Goal: Task Accomplishment & Management: Use online tool/utility

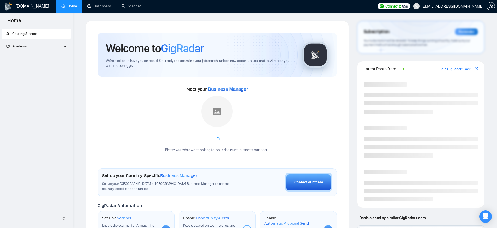
click at [85, 110] on div "Welcome to GigRadar We're excited to have you on board. Get ready to streamline…" at bounding box center [217, 211] width 272 height 380
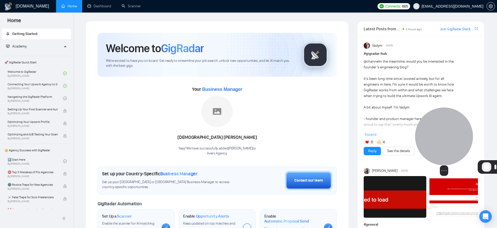
drag, startPoint x: 22, startPoint y: 195, endPoint x: 434, endPoint y: 145, distance: 415.8
click at [434, 145] on div at bounding box center [444, 136] width 58 height 58
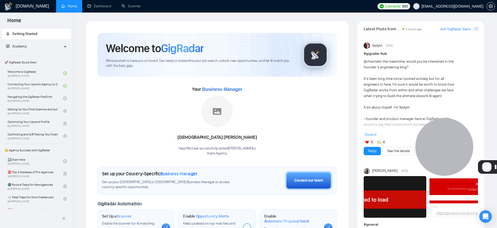
click at [64, 8] on link "Home" at bounding box center [69, 6] width 16 height 4
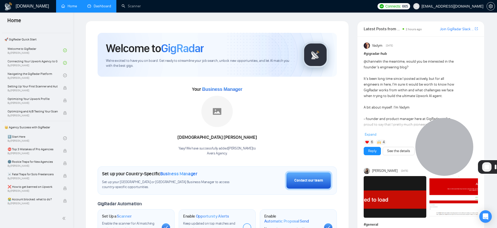
click at [98, 6] on link "Dashboard" at bounding box center [99, 6] width 24 height 4
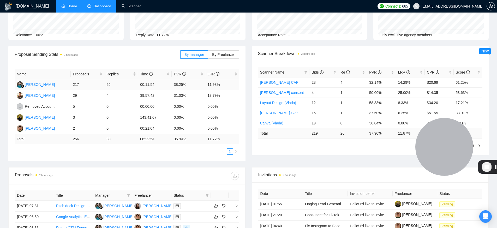
scroll to position [39, 0]
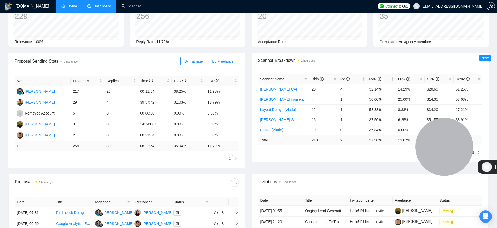
click at [227, 60] on span "By Freelancer" at bounding box center [223, 61] width 23 height 4
click at [208, 63] on input "By Freelancer" at bounding box center [208, 63] width 0 height 0
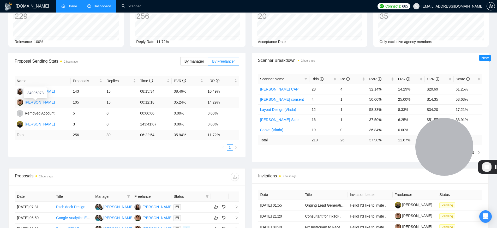
click at [53, 102] on div "[PERSON_NAME]" at bounding box center [40, 102] width 30 height 6
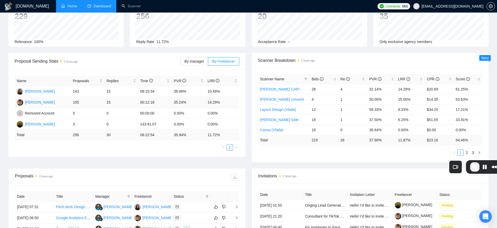
click at [89, 106] on td "105" at bounding box center [88, 102] width 34 height 11
click at [85, 102] on td "105" at bounding box center [88, 102] width 34 height 11
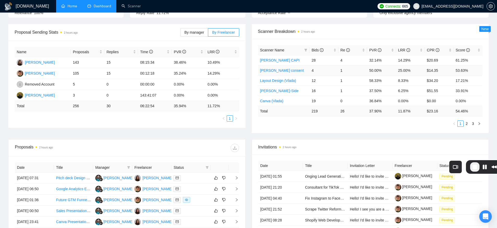
scroll to position [16, 0]
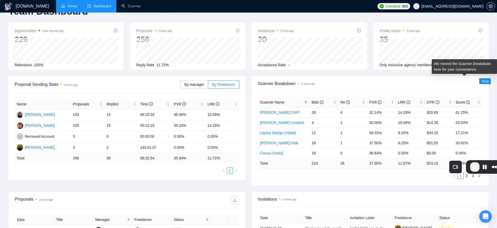
click at [485, 80] on span "New" at bounding box center [484, 81] width 7 height 4
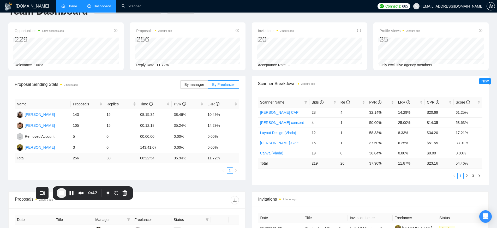
drag, startPoint x: 472, startPoint y: 164, endPoint x: 63, endPoint y: 189, distance: 409.6
click at [86, 189] on div "0:47" at bounding box center [92, 192] width 13 height 9
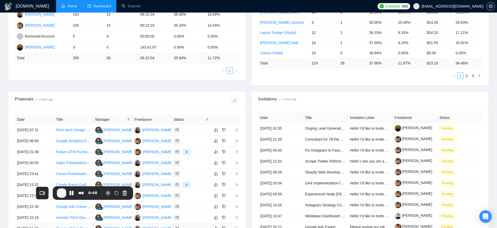
scroll to position [186, 0]
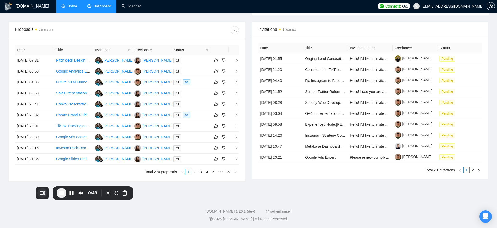
click at [37, 192] on button "Choose camera" at bounding box center [42, 193] width 10 height 10
click at [50, 201] on span "FaceTime HD Camera (3A71:F4B5)" at bounding box center [68, 198] width 73 height 5
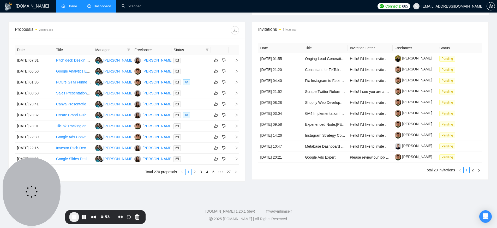
drag, startPoint x: 33, startPoint y: 172, endPoint x: 32, endPoint y: 194, distance: 22.2
click at [32, 194] on div at bounding box center [32, 192] width 58 height 68
drag, startPoint x: 38, startPoint y: 205, endPoint x: 1, endPoint y: 215, distance: 38.8
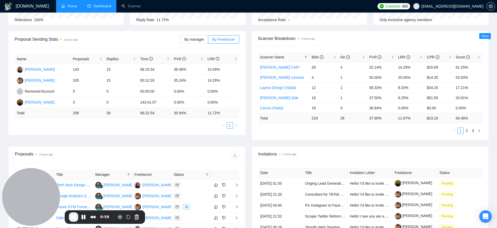
scroll to position [31, 0]
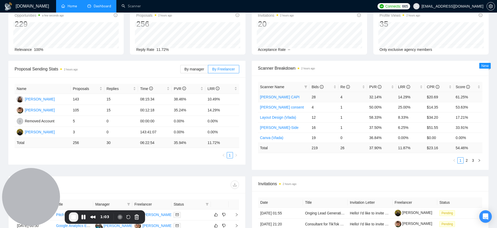
click at [308, 97] on td "Artur_Facebook CAPI" at bounding box center [284, 97] width 52 height 10
click at [295, 97] on link "Artur_Facebook CAPI" at bounding box center [280, 97] width 40 height 4
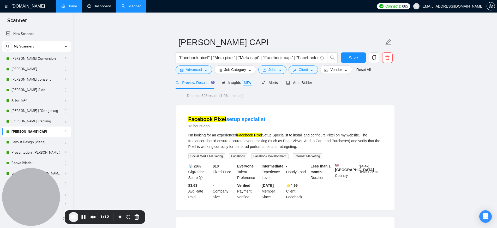
click at [99, 7] on link "Dashboard" at bounding box center [99, 6] width 24 height 4
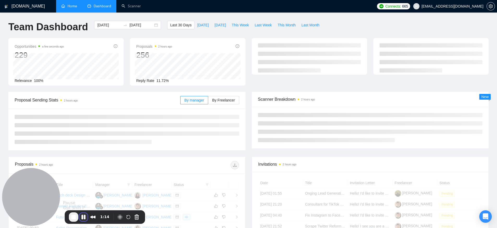
click at [83, 217] on button "Pause Recording" at bounding box center [83, 217] width 8 height 8
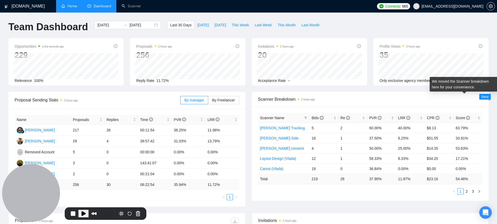
click at [483, 98] on span "New" at bounding box center [484, 97] width 7 height 4
click at [485, 96] on span "New" at bounding box center [484, 97] width 7 height 4
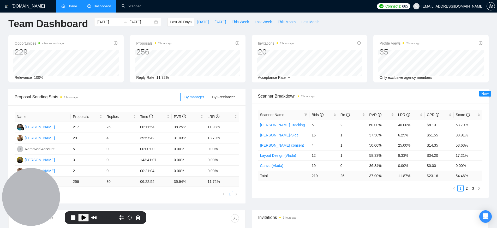
scroll to position [7, 0]
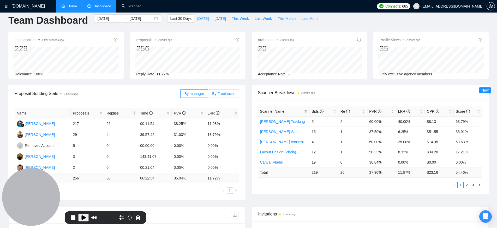
click at [230, 95] on span "By Freelancer" at bounding box center [223, 94] width 23 height 4
click at [208, 95] on input "By Freelancer" at bounding box center [208, 95] width 0 height 0
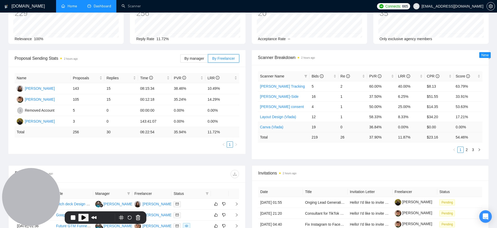
scroll to position [12, 0]
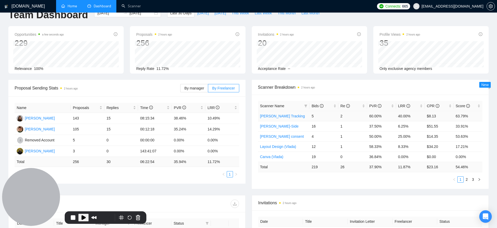
click at [347, 115] on td "2" at bounding box center [352, 116] width 29 height 10
click at [448, 116] on td "$8.13" at bounding box center [439, 116] width 29 height 10
click at [420, 116] on td "40.00%" at bounding box center [410, 116] width 29 height 10
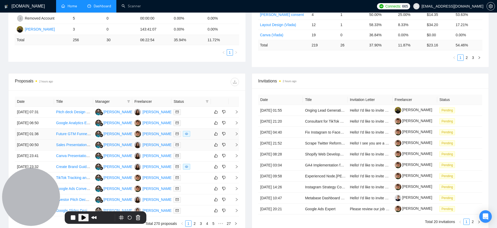
scroll to position [144, 0]
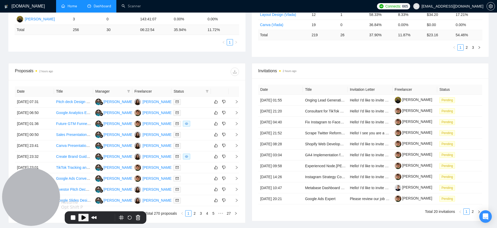
click at [85, 218] on span "Play Recording" at bounding box center [83, 217] width 6 height 6
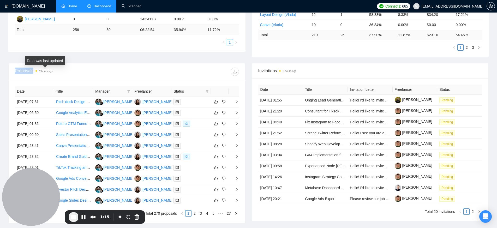
drag, startPoint x: 9, startPoint y: 68, endPoint x: 36, endPoint y: 71, distance: 27.5
click at [36, 71] on div "Proposals 2 hours ago" at bounding box center [127, 71] width 237 height 17
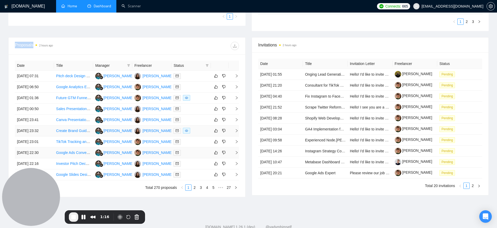
scroll to position [186, 0]
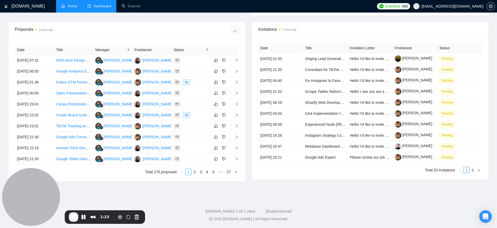
drag, startPoint x: 152, startPoint y: 170, endPoint x: 169, endPoint y: 187, distance: 24.2
click at [169, 187] on div "Proposals 2 hours ago Date Title Manager Freelancer Status 30 Sep, 2025 07:31 P…" at bounding box center [248, 105] width 487 height 166
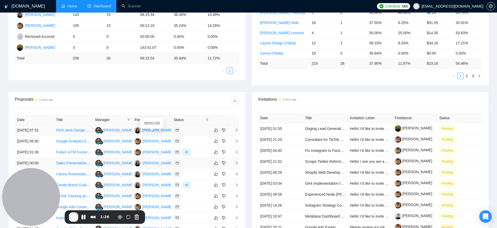
scroll to position [144, 0]
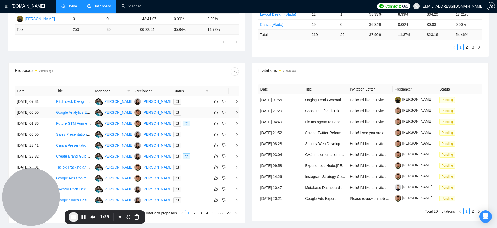
click at [196, 112] on div at bounding box center [191, 113] width 35 height 6
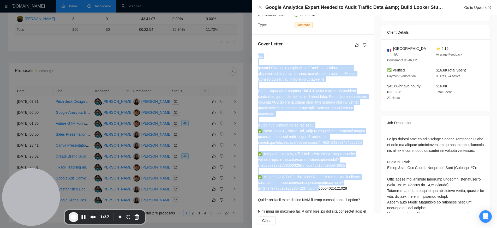
scroll to position [190, 0]
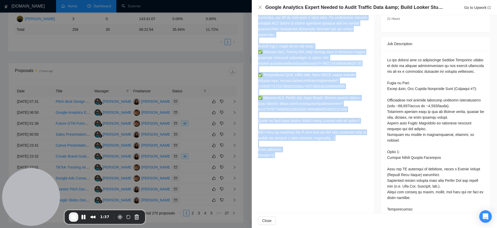
drag, startPoint x: 259, startPoint y: 83, endPoint x: 323, endPoint y: 181, distance: 116.6
click at [323, 166] on div "Cover Letter" at bounding box center [313, 61] width 122 height 211
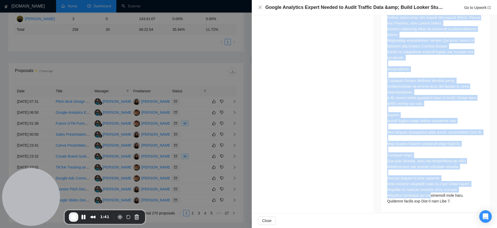
scroll to position [186, 0]
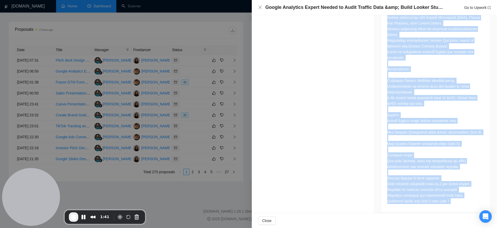
drag, startPoint x: 383, startPoint y: 53, endPoint x: 460, endPoint y: 199, distance: 164.7
click at [460, 200] on div at bounding box center [436, 30] width 110 height 365
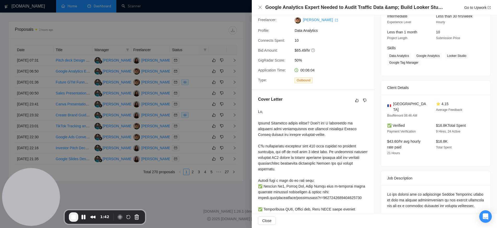
click at [320, 165] on div at bounding box center [313, 201] width 110 height 184
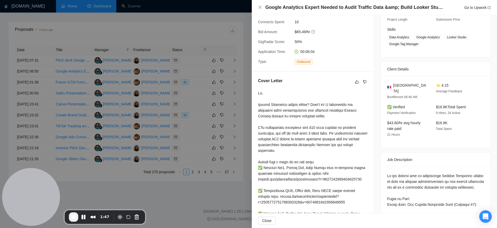
scroll to position [0, 0]
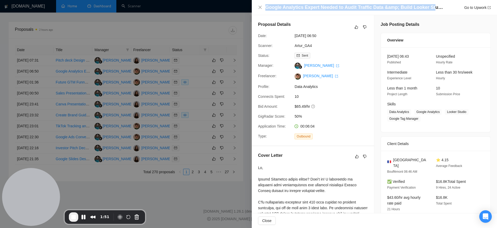
drag, startPoint x: 266, startPoint y: 7, endPoint x: 427, endPoint y: 9, distance: 161.0
click at [430, 8] on h4 "Google Analytics Expert Needed to Audit Traffic Data &amp; Build Looker Studio …" at bounding box center [355, 7] width 180 height 7
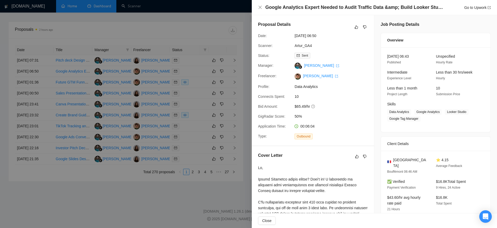
click at [222, 84] on div at bounding box center [248, 114] width 497 height 228
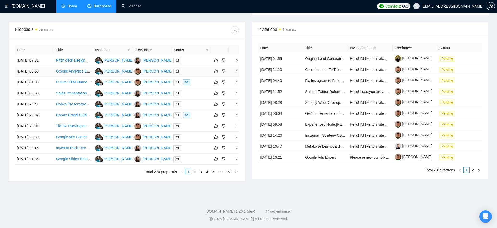
click at [195, 72] on div at bounding box center [191, 71] width 35 height 6
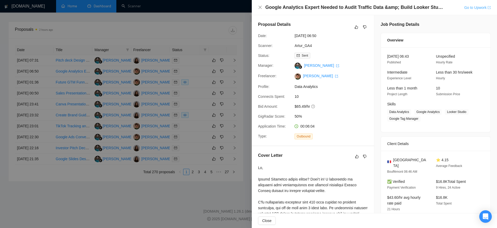
click at [474, 8] on link "Go to Upwork" at bounding box center [477, 7] width 27 height 4
click at [238, 117] on div at bounding box center [248, 114] width 497 height 228
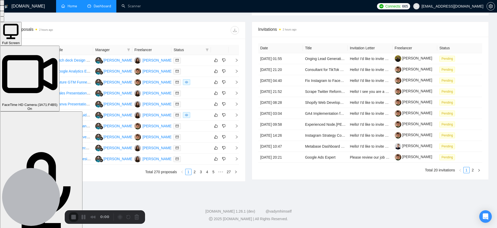
click at [252, 0] on div at bounding box center [248, 0] width 497 height 0
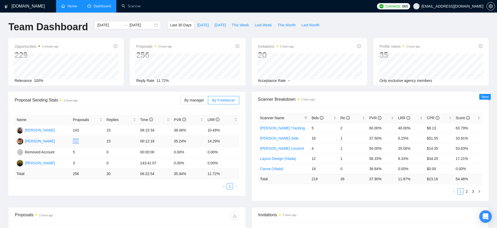
drag, startPoint x: 71, startPoint y: 143, endPoint x: 84, endPoint y: 142, distance: 13.3
click at [83, 142] on td "105" at bounding box center [88, 141] width 34 height 11
drag, startPoint x: 109, startPoint y: 141, endPoint x: 119, endPoint y: 141, distance: 10.2
click at [119, 141] on td "15" at bounding box center [121, 141] width 34 height 11
drag, startPoint x: 203, startPoint y: 140, endPoint x: 221, endPoint y: 140, distance: 18.3
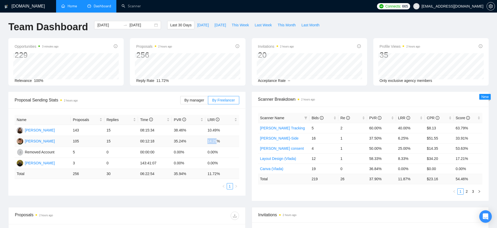
click at [220, 140] on tr "Arthur Liubchenko 105 15 00:12:18 35.24% 14.29%" at bounding box center [127, 141] width 225 height 11
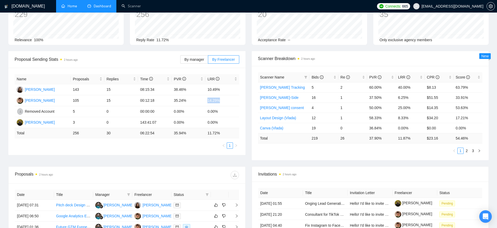
scroll to position [47, 0]
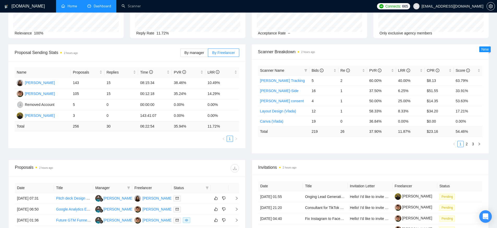
click at [249, 159] on div "Proposal Sending Stats 2 hours ago By manager By Freelancer Name Proposals Repl…" at bounding box center [248, 101] width 487 height 115
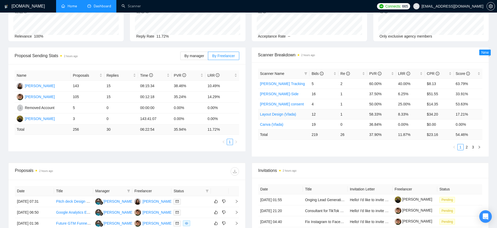
scroll to position [38, 0]
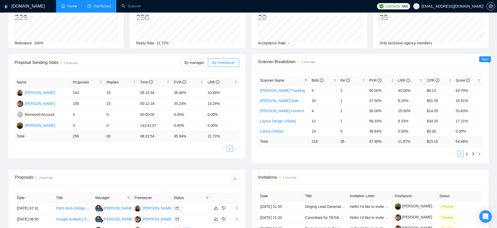
drag, startPoint x: 443, startPoint y: 142, endPoint x: 439, endPoint y: 142, distance: 3.9
click at [439, 141] on td "$ 23.16" at bounding box center [439, 141] width 29 height 10
drag, startPoint x: 427, startPoint y: 100, endPoint x: 441, endPoint y: 101, distance: 14.4
click at [441, 101] on td "$51.55" at bounding box center [439, 100] width 29 height 10
drag, startPoint x: 340, startPoint y: 101, endPoint x: 346, endPoint y: 100, distance: 6.8
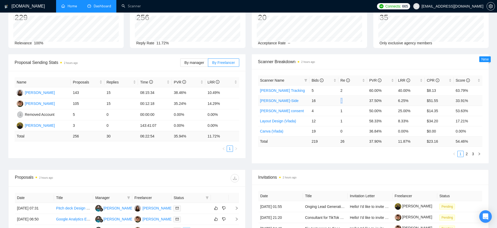
click at [346, 100] on td "1" at bounding box center [352, 100] width 29 height 10
click at [337, 156] on ul "1 2 3" at bounding box center [370, 154] width 225 height 6
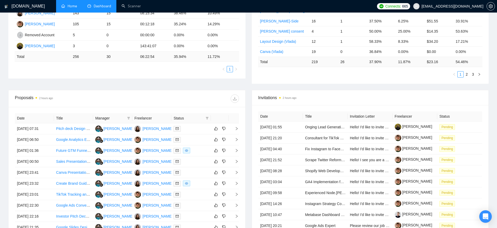
scroll to position [30, 0]
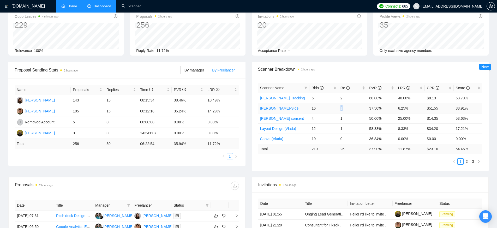
drag, startPoint x: 341, startPoint y: 108, endPoint x: 345, endPoint y: 109, distance: 3.7
click at [345, 109] on td "1" at bounding box center [352, 108] width 29 height 10
drag, startPoint x: 340, startPoint y: 118, endPoint x: 344, endPoint y: 119, distance: 4.1
click at [344, 118] on td "1" at bounding box center [352, 118] width 29 height 10
drag, startPoint x: 340, startPoint y: 129, endPoint x: 343, endPoint y: 129, distance: 2.7
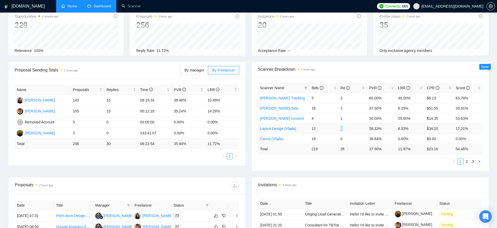
click at [343, 129] on td "1" at bounding box center [352, 128] width 29 height 10
drag, startPoint x: 339, startPoint y: 139, endPoint x: 342, endPoint y: 139, distance: 2.9
click at [342, 139] on td "0" at bounding box center [352, 139] width 29 height 10
drag, startPoint x: 340, startPoint y: 150, endPoint x: 345, endPoint y: 149, distance: 4.8
click at [345, 149] on td "26" at bounding box center [352, 149] width 29 height 10
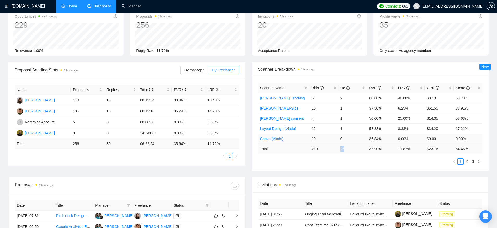
drag, startPoint x: 309, startPoint y: 139, endPoint x: 319, endPoint y: 139, distance: 9.7
click at [319, 139] on tr "Canva (Vlada) 19 0 36.84% 0.00% $0.00 0.00%" at bounding box center [370, 139] width 225 height 10
drag, startPoint x: 342, startPoint y: 139, endPoint x: 346, endPoint y: 139, distance: 3.4
click at [346, 139] on td "0" at bounding box center [352, 139] width 29 height 10
click at [343, 139] on td "0" at bounding box center [352, 139] width 29 height 10
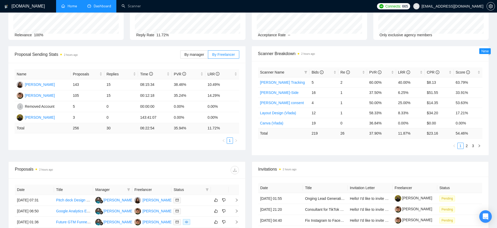
scroll to position [49, 0]
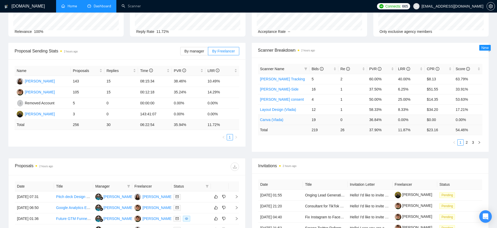
drag, startPoint x: 468, startPoint y: 143, endPoint x: 373, endPoint y: 120, distance: 98.1
click at [378, 124] on div "Scanner Name Bids Re PVR LRR CPR Score Artur_Conversion Tracking 5 2 60.00% 40.…" at bounding box center [370, 105] width 225 height 82
click at [468, 142] on link "2" at bounding box center [467, 143] width 6 height 6
click at [472, 143] on link "3" at bounding box center [473, 143] width 6 height 6
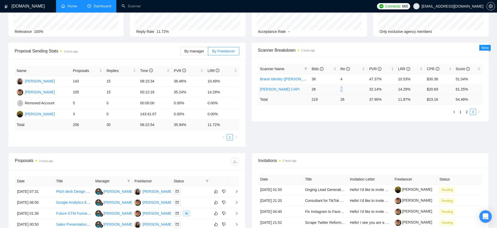
drag, startPoint x: 339, startPoint y: 88, endPoint x: 358, endPoint y: 90, distance: 18.9
click at [358, 90] on td "4" at bounding box center [352, 89] width 29 height 10
click at [459, 111] on link "1" at bounding box center [461, 112] width 6 height 6
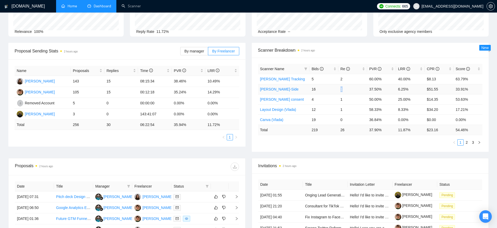
drag, startPoint x: 339, startPoint y: 89, endPoint x: 347, endPoint y: 89, distance: 8.1
click at [347, 89] on td "1" at bounding box center [352, 89] width 29 height 10
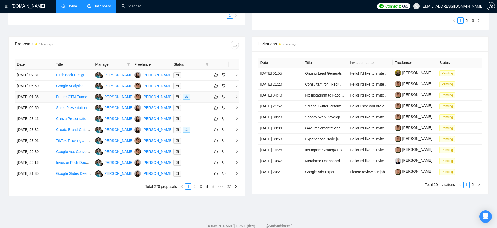
scroll to position [135, 0]
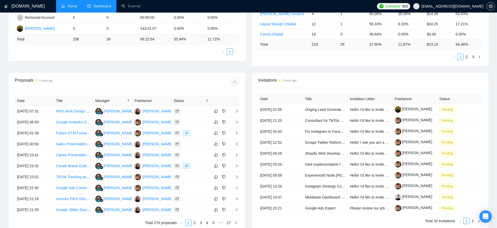
click at [149, 101] on th "Freelancer" at bounding box center [151, 101] width 39 height 10
click at [142, 100] on th "Freelancer" at bounding box center [151, 101] width 39 height 10
click at [151, 100] on th "Freelancer" at bounding box center [151, 101] width 39 height 10
click at [68, 101] on th "Title" at bounding box center [73, 101] width 39 height 10
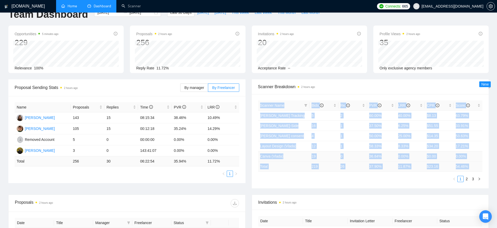
drag, startPoint x: 261, startPoint y: 99, endPoint x: 438, endPoint y: 177, distance: 193.0
click at [438, 177] on div "Scanner Breakdown 2 hours ago Scanner Name Bids Re PVR LRR CPR Score Artur_Conv…" at bounding box center [370, 133] width 237 height 109
click at [361, 183] on div "Scanner Name Bids Re PVR LRR CPR Score Artur_Conversion Tracking 5 2 60.00% 40.…" at bounding box center [370, 141] width 237 height 94
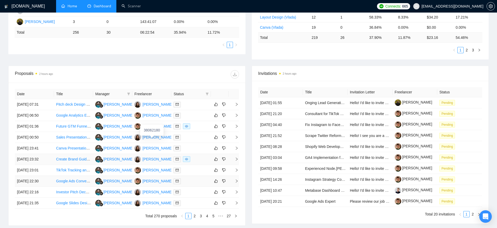
scroll to position [167, 0]
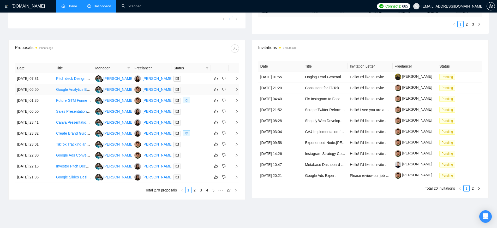
click at [197, 91] on div at bounding box center [191, 90] width 35 height 6
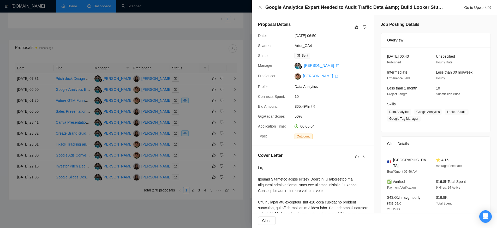
scroll to position [97, 0]
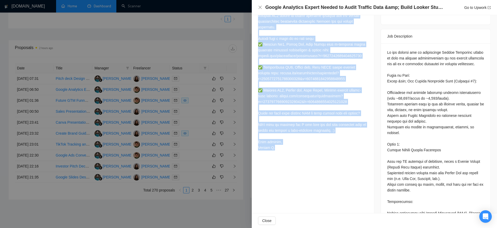
drag, startPoint x: 257, startPoint y: 77, endPoint x: 317, endPoint y: 162, distance: 103.7
click at [314, 159] on div "Cover Letter" at bounding box center [313, 53] width 122 height 211
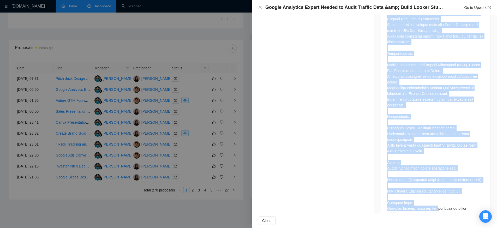
scroll to position [394, 0]
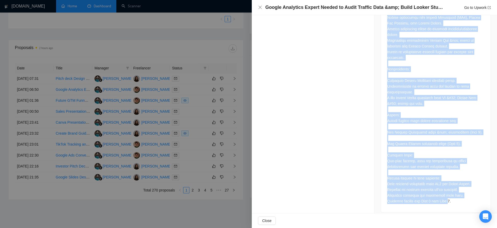
drag, startPoint x: 384, startPoint y: 92, endPoint x: 451, endPoint y: 196, distance: 124.7
click at [450, 196] on div "Job Description" at bounding box center [436, 22] width 110 height 379
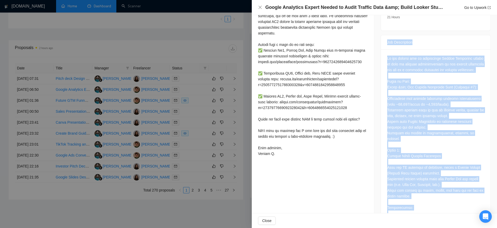
scroll to position [163, 0]
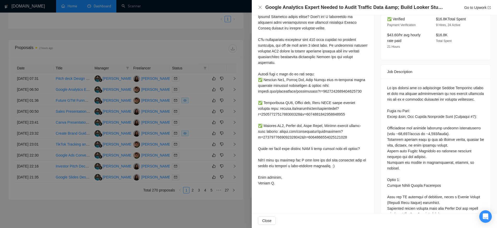
click at [316, 123] on div at bounding box center [313, 94] width 110 height 184
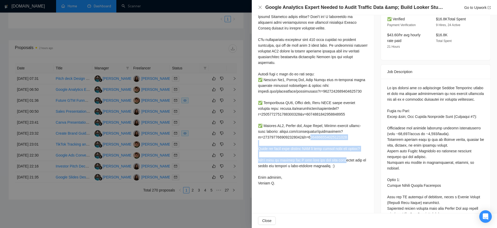
drag, startPoint x: 347, startPoint y: 177, endPoint x: 303, endPoint y: 131, distance: 64.0
click at [303, 139] on div at bounding box center [313, 94] width 110 height 184
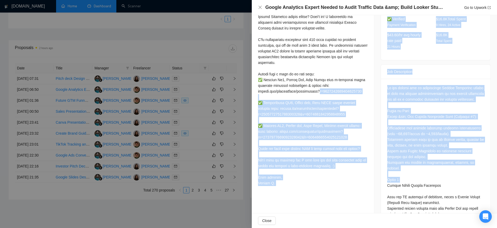
drag, startPoint x: 390, startPoint y: 126, endPoint x: 358, endPoint y: 99, distance: 41.8
click at [358, 98] on div "Proposal Details Date: 30 Sep, 2025 06:50 Scanner: Artur_GA4 Status: Sent Manag…" at bounding box center [374, 151] width 245 height 597
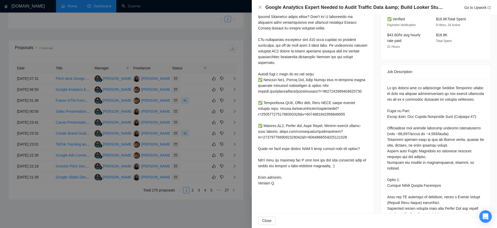
scroll to position [11, 0]
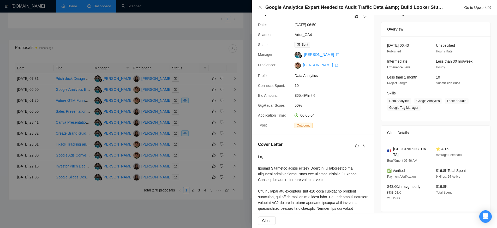
click at [208, 89] on div at bounding box center [248, 114] width 497 height 228
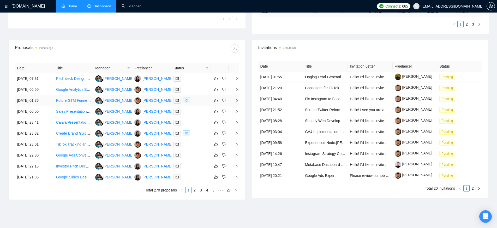
click at [198, 100] on div at bounding box center [191, 101] width 35 height 6
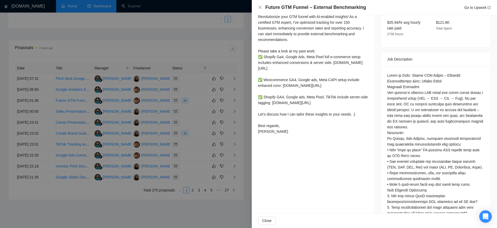
scroll to position [198, 0]
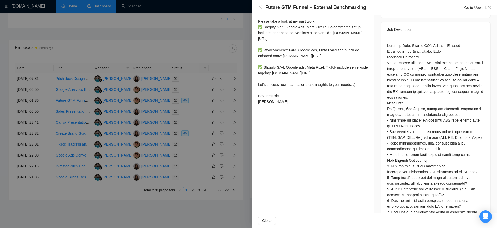
drag, startPoint x: 258, startPoint y: 118, endPoint x: 326, endPoint y: 128, distance: 68.3
click at [327, 107] on div "Hi, Revolutionize your GTM funnel with AI-enabled insights! As a certified GTM …" at bounding box center [313, 40] width 110 height 134
drag, startPoint x: 282, startPoint y: 112, endPoint x: 296, endPoint y: 120, distance: 15.9
click at [283, 105] on div "Hi, Revolutionize your GTM funnel with AI-enabled insights! As a certified GTM …" at bounding box center [313, 39] width 110 height 132
drag, startPoint x: 289, startPoint y: 99, endPoint x: 348, endPoint y: 53, distance: 74.6
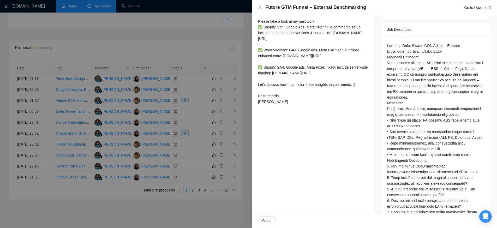
click at [259, 32] on div "Hi, Revolutionize your GTM funnel with AI-enabled insights! As a certified GTM …" at bounding box center [313, 39] width 110 height 132
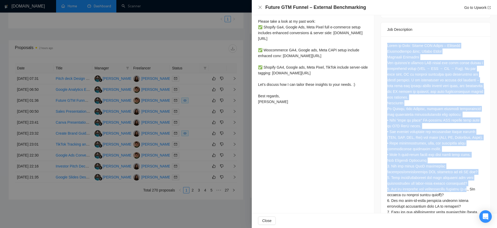
drag, startPoint x: 385, startPoint y: 35, endPoint x: 456, endPoint y: 149, distance: 134.7
click at [474, 189] on div at bounding box center [436, 202] width 110 height 330
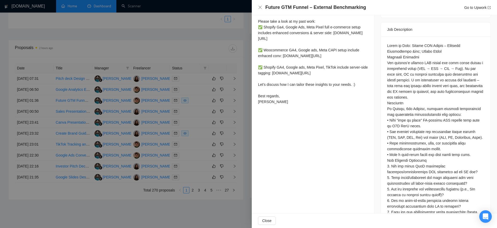
click at [430, 75] on div at bounding box center [435, 201] width 97 height 316
drag, startPoint x: 433, startPoint y: 50, endPoint x: 447, endPoint y: 53, distance: 14.3
click at [451, 50] on div at bounding box center [435, 201] width 97 height 316
click at [417, 56] on div at bounding box center [435, 201] width 97 height 316
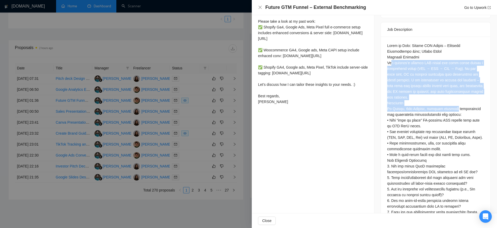
drag, startPoint x: 390, startPoint y: 59, endPoint x: 452, endPoint y: 107, distance: 78.2
click at [452, 105] on div at bounding box center [435, 201] width 97 height 316
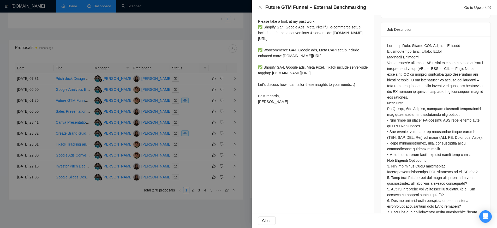
click at [417, 124] on div at bounding box center [435, 201] width 97 height 316
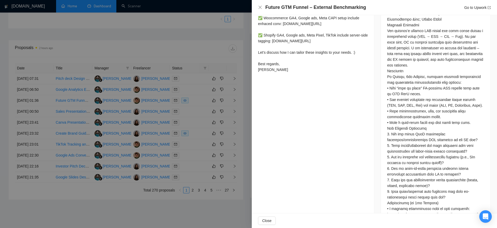
scroll to position [260, 0]
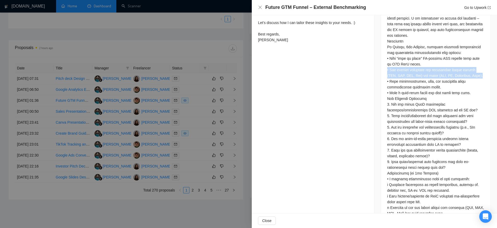
drag, startPoint x: 385, startPoint y: 63, endPoint x: 480, endPoint y: 74, distance: 95.6
click at [480, 74] on div at bounding box center [436, 140] width 110 height 330
click at [398, 71] on div at bounding box center [435, 139] width 97 height 316
drag, startPoint x: 388, startPoint y: 70, endPoint x: 424, endPoint y: 71, distance: 36.3
click at [424, 71] on div at bounding box center [435, 139] width 97 height 316
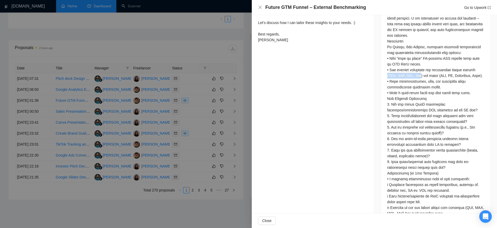
drag, startPoint x: 422, startPoint y: 71, endPoint x: 385, endPoint y: 71, distance: 37.3
click at [387, 71] on div at bounding box center [435, 139] width 97 height 316
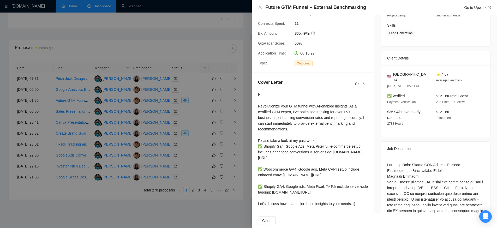
click at [242, 88] on div at bounding box center [248, 114] width 497 height 228
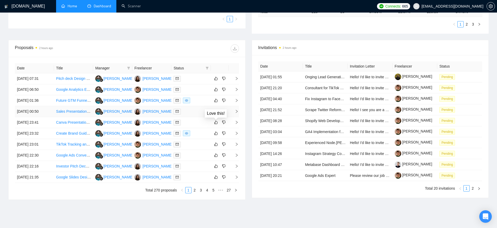
click at [199, 112] on div at bounding box center [191, 112] width 35 height 6
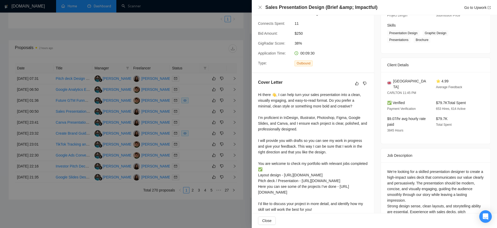
click at [197, 113] on div at bounding box center [248, 114] width 497 height 228
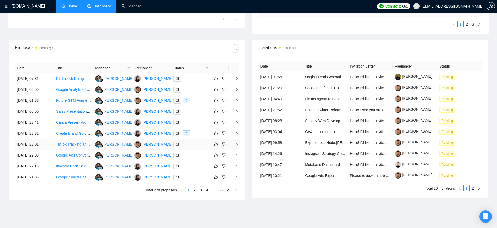
click at [196, 146] on div at bounding box center [191, 144] width 35 height 6
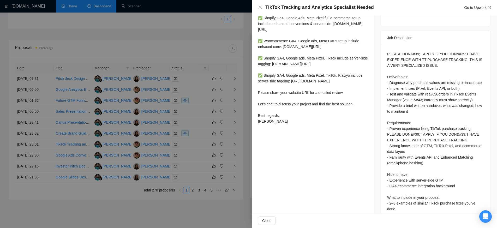
scroll to position [209, 0]
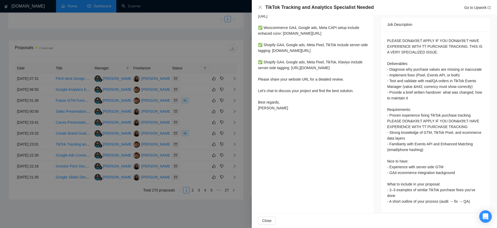
drag, startPoint x: 260, startPoint y: 116, endPoint x: 369, endPoint y: 174, distance: 124.4
click at [337, 180] on div "Proposal Details Date: 29 Sep, 2025 23:01 Scanner: Artur_Server-Side Status: Se…" at bounding box center [313, 12] width 123 height 413
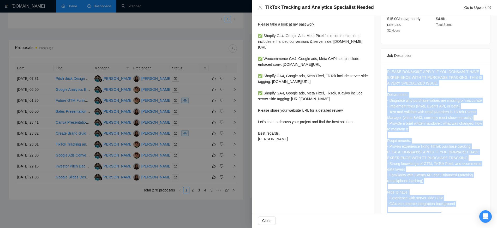
scroll to position [119, 0]
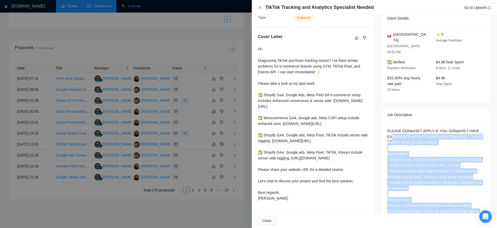
drag, startPoint x: 448, startPoint y: 198, endPoint x: 391, endPoint y: 139, distance: 81.7
click at [389, 128] on div "PLEASE DON&#39;T APPLY IF YOU DON&#39;T HAVE EXPERIENCE WITH TT PURCHASE TRACKI…" at bounding box center [435, 211] width 97 height 166
click at [426, 141] on div "PLEASE DON&#39;T APPLY IF YOU DON&#39;T HAVE EXPERIENCE WITH TT PURCHASE TRACKI…" at bounding box center [435, 211] width 97 height 166
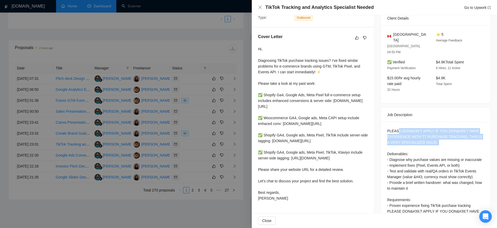
drag, startPoint x: 396, startPoint y: 121, endPoint x: 465, endPoint y: 135, distance: 69.8
click at [465, 135] on div "PLEASE DON&#39;T APPLY IF YOU DON&#39;T HAVE EXPERIENCE WITH TT PURCHASE TRACKI…" at bounding box center [435, 211] width 97 height 166
click at [451, 133] on div "PLEASE DON&#39;T APPLY IF YOU DON&#39;T HAVE EXPERIENCE WITH TT PURCHASE TRACKI…" at bounding box center [435, 211] width 97 height 166
drag, startPoint x: 388, startPoint y: 129, endPoint x: 447, endPoint y: 134, distance: 59.2
click at [447, 134] on div "PLEASE DON&#39;T APPLY IF YOU DON&#39;T HAVE EXPERIENCE WITH TT PURCHASE TRACKI…" at bounding box center [436, 212] width 110 height 181
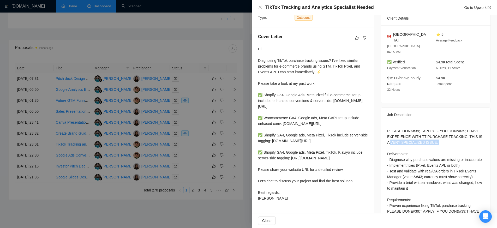
click at [448, 135] on div "PLEASE DON&#39;T APPLY IF YOU DON&#39;T HAVE EXPERIENCE WITH TT PURCHASE TRACKI…" at bounding box center [435, 211] width 97 height 166
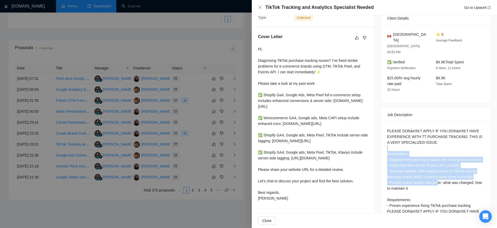
drag, startPoint x: 405, startPoint y: 139, endPoint x: 439, endPoint y: 176, distance: 49.9
click at [439, 176] on div "PLEASE DON&#39;T APPLY IF YOU DON&#39;T HAVE EXPERIENCE WITH TT PURCHASE TRACKI…" at bounding box center [435, 211] width 97 height 166
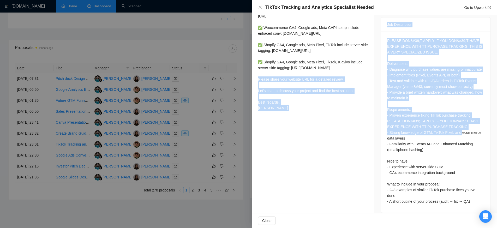
drag, startPoint x: 328, startPoint y: 70, endPoint x: 386, endPoint y: 130, distance: 83.8
click at [384, 133] on div "Proposal Details Date: 29 Sep, 2025 23:01 Scanner: Artur_Server-Side Status: Se…" at bounding box center [374, 12] width 245 height 413
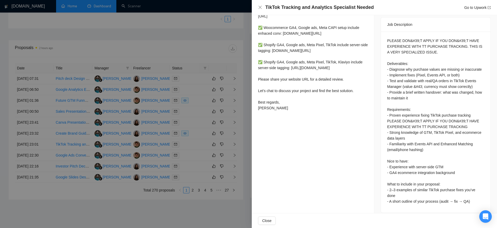
drag, startPoint x: 399, startPoint y: 116, endPoint x: 426, endPoint y: 178, distance: 67.5
click at [414, 161] on div "PLEASE DON&#39;T APPLY IF YOU DON&#39;T HAVE EXPERIENCE WITH TT PURCHASE TRACKI…" at bounding box center [436, 122] width 110 height 181
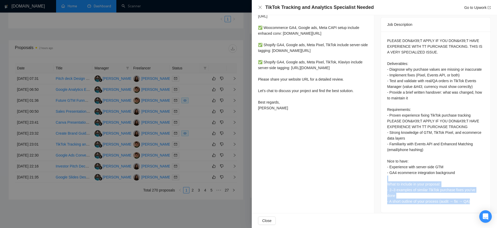
drag, startPoint x: 432, startPoint y: 188, endPoint x: 400, endPoint y: 112, distance: 82.0
click at [412, 150] on div "PLEASE DON&#39;T APPLY IF YOU DON&#39;T HAVE EXPERIENCE WITH TT PURCHASE TRACKI…" at bounding box center [436, 122] width 110 height 181
click at [318, 62] on div "Hi, Diagnosing TikTok purchase tracking issues? I’ve fixed similar problems for…" at bounding box center [313, 33] width 110 height 155
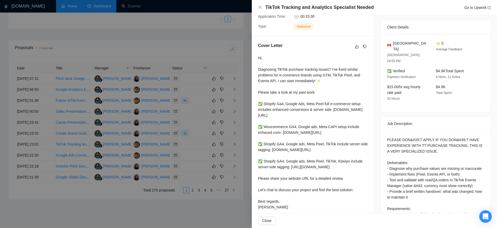
scroll to position [0, 0]
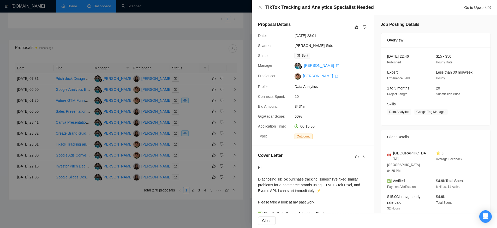
click at [194, 52] on div at bounding box center [248, 114] width 497 height 228
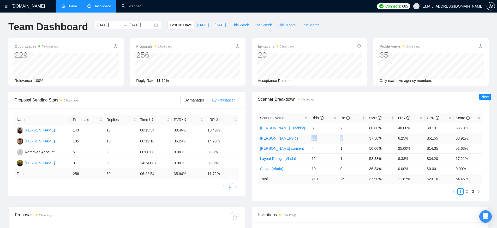
drag, startPoint x: 309, startPoint y: 139, endPoint x: 345, endPoint y: 138, distance: 35.5
click at [345, 138] on tr "Artur_Server-Side 16 1 37.50% 6.25% $51.55 33.91%" at bounding box center [370, 138] width 225 height 10
click at [345, 144] on td "1" at bounding box center [352, 148] width 29 height 10
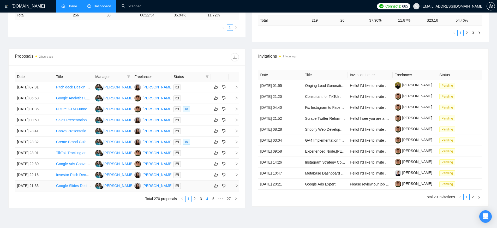
scroll to position [186, 0]
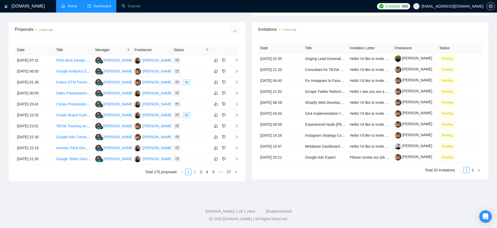
click at [197, 172] on link "2" at bounding box center [195, 172] width 6 height 6
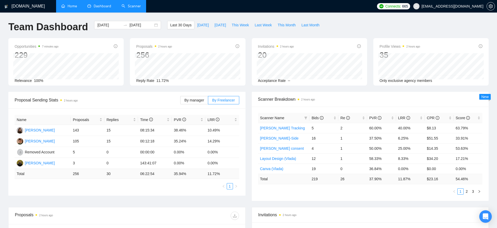
click at [130, 6] on link "Scanner" at bounding box center [131, 6] width 19 height 4
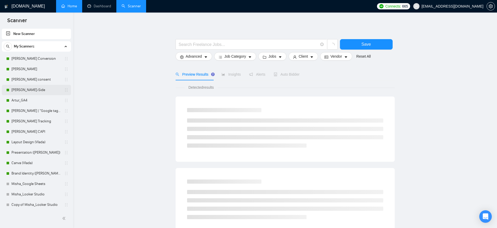
click at [31, 87] on link "[PERSON_NAME]-Side" at bounding box center [36, 90] width 50 height 10
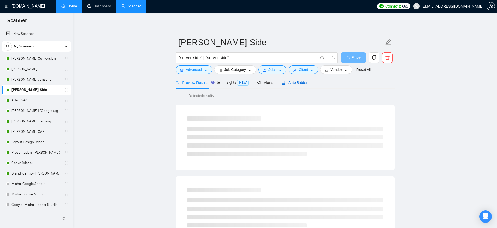
click at [296, 82] on span "Auto Bidder" at bounding box center [295, 83] width 26 height 4
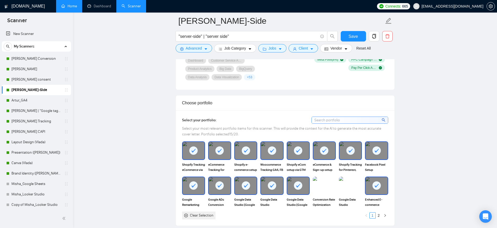
scroll to position [506, 0]
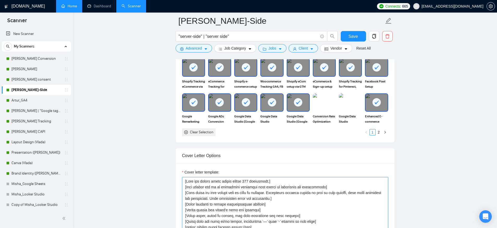
drag, startPoint x: 201, startPoint y: 184, endPoint x: 186, endPoint y: 185, distance: 15.2
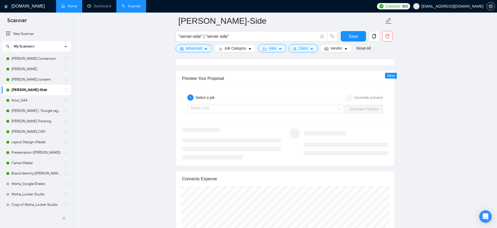
scroll to position [1139, 0]
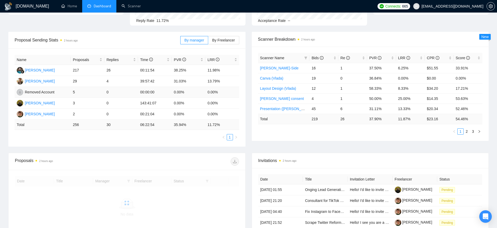
scroll to position [89, 0]
